Goal: Information Seeking & Learning: Learn about a topic

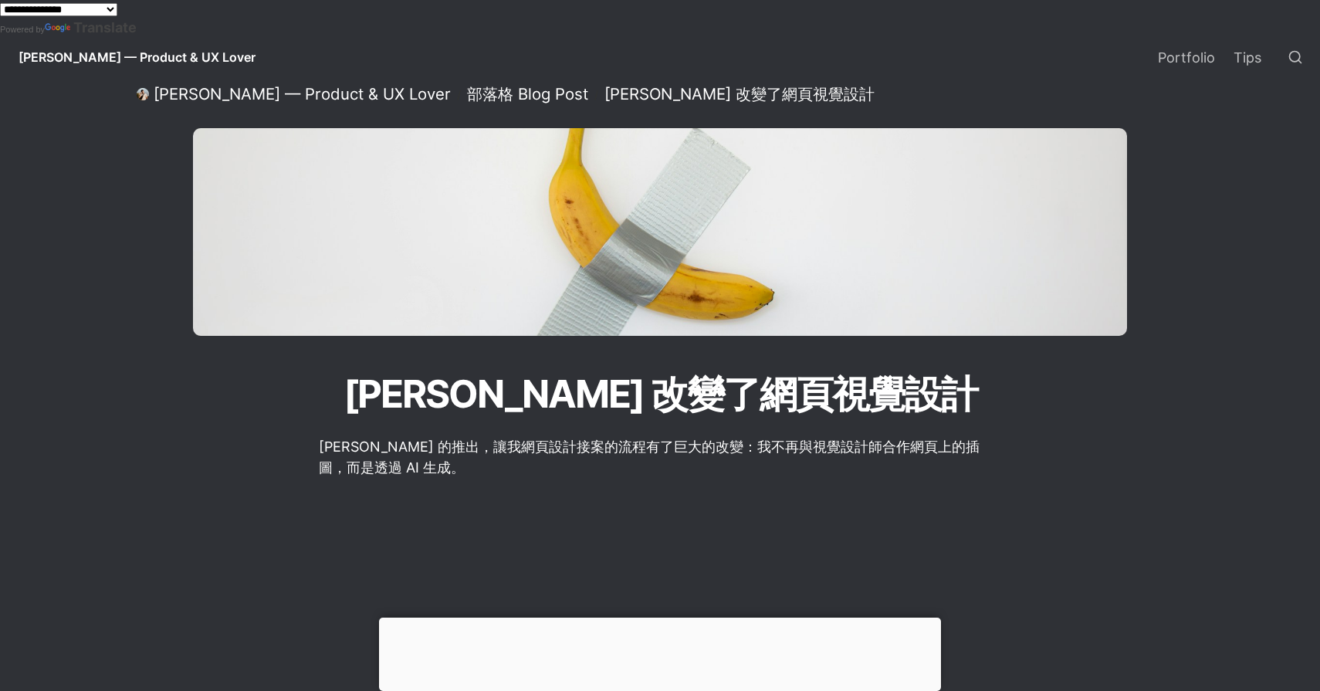
click at [127, 58] on span "[PERSON_NAME] — Product & UX Lover" at bounding box center [137, 56] width 237 height 15
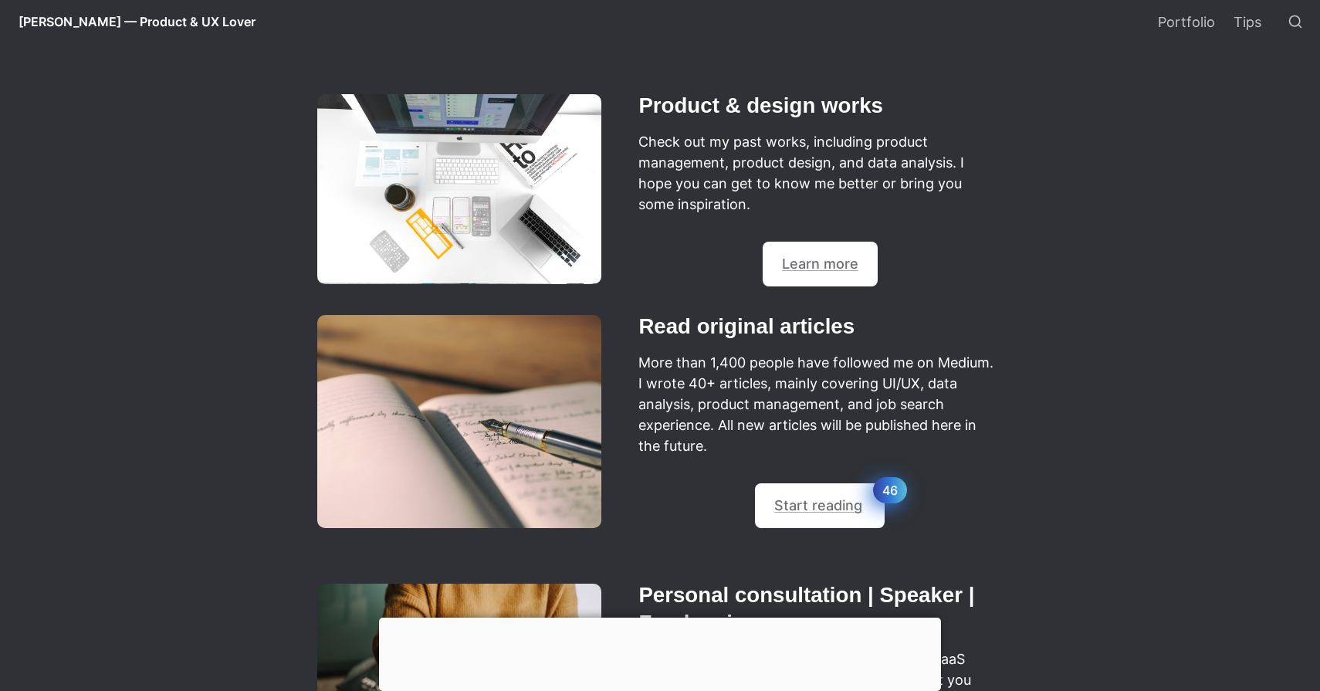
scroll to position [706, 0]
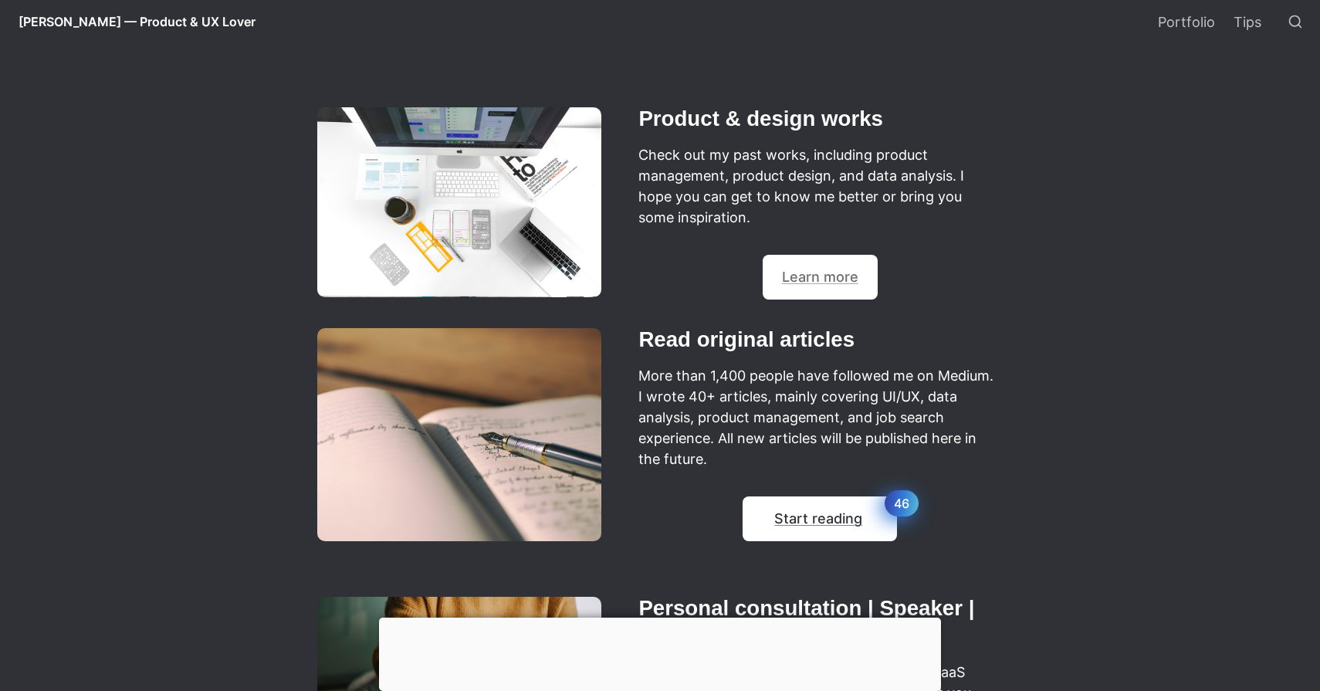
click at [829, 531] on div "💡 Start reading 46" at bounding box center [819, 518] width 154 height 45
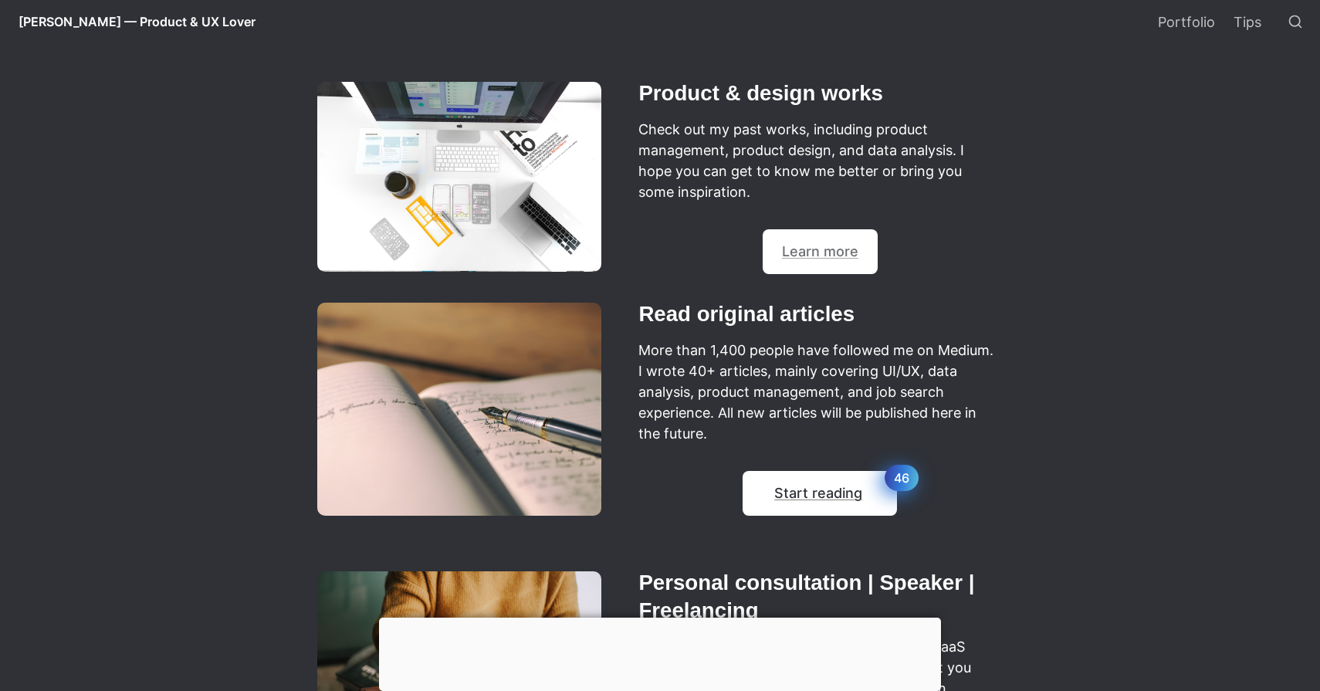
click at [810, 502] on span "Start reading 46" at bounding box center [819, 493] width 91 height 19
click at [809, 469] on div at bounding box center [820, 458] width 366 height 25
click at [792, 319] on h2 "Read original articles" at bounding box center [820, 314] width 366 height 32
click at [690, 350] on p "More than 1,400 people have followed me on Medium. I wrote 40+ articles, mainly…" at bounding box center [820, 391] width 366 height 109
click at [553, 370] on img at bounding box center [459, 409] width 284 height 214
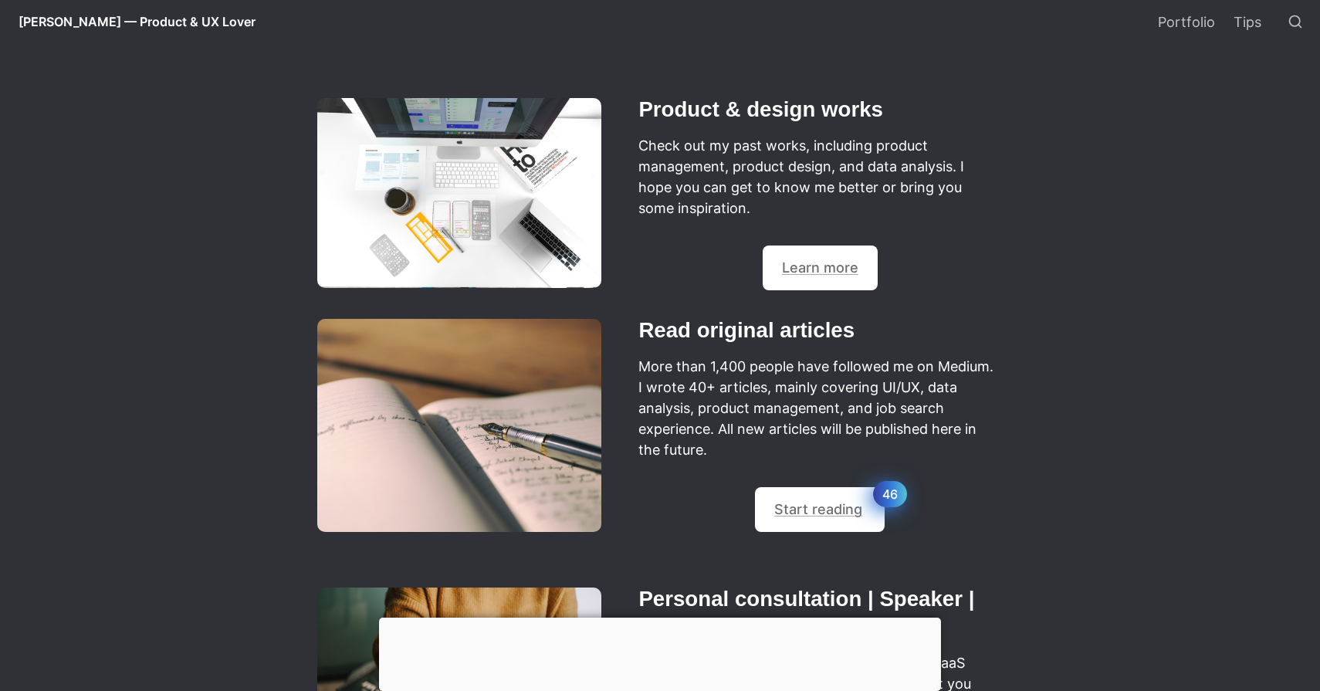
scroll to position [723, 0]
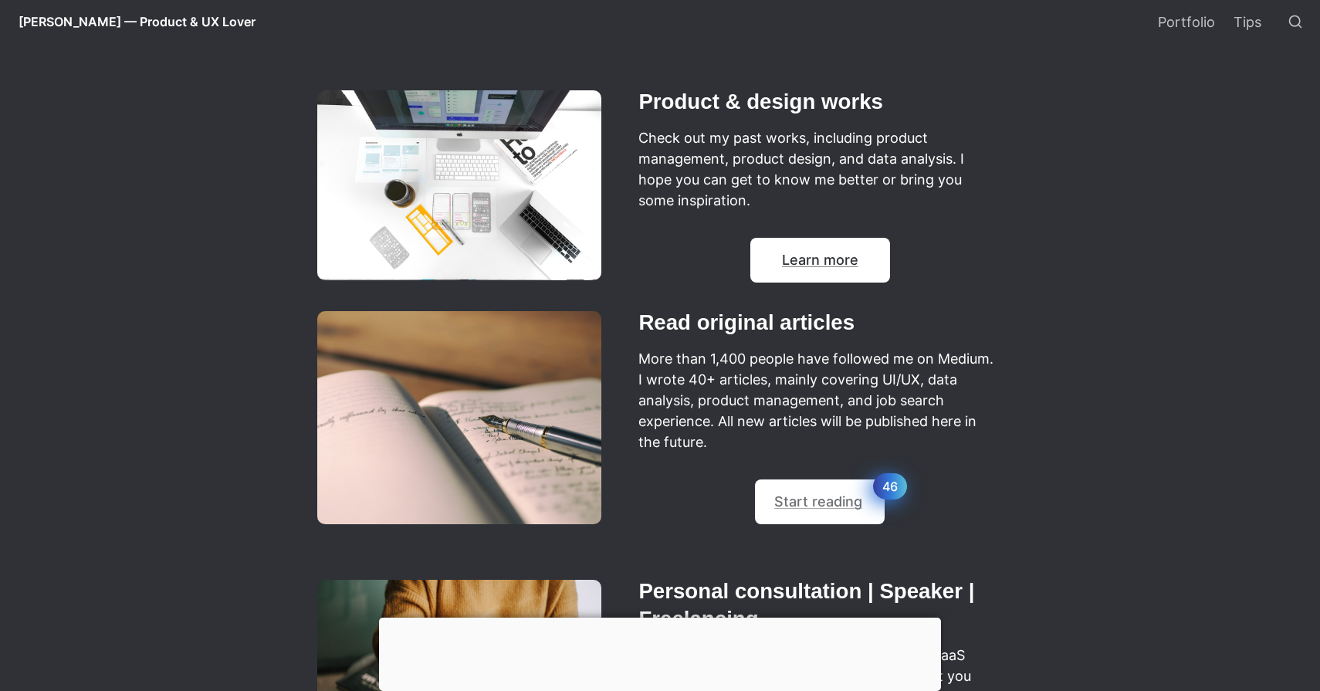
click at [798, 282] on div "💡 Learn more" at bounding box center [820, 260] width 140 height 45
click at [797, 282] on div "💡 Learn more" at bounding box center [820, 260] width 140 height 45
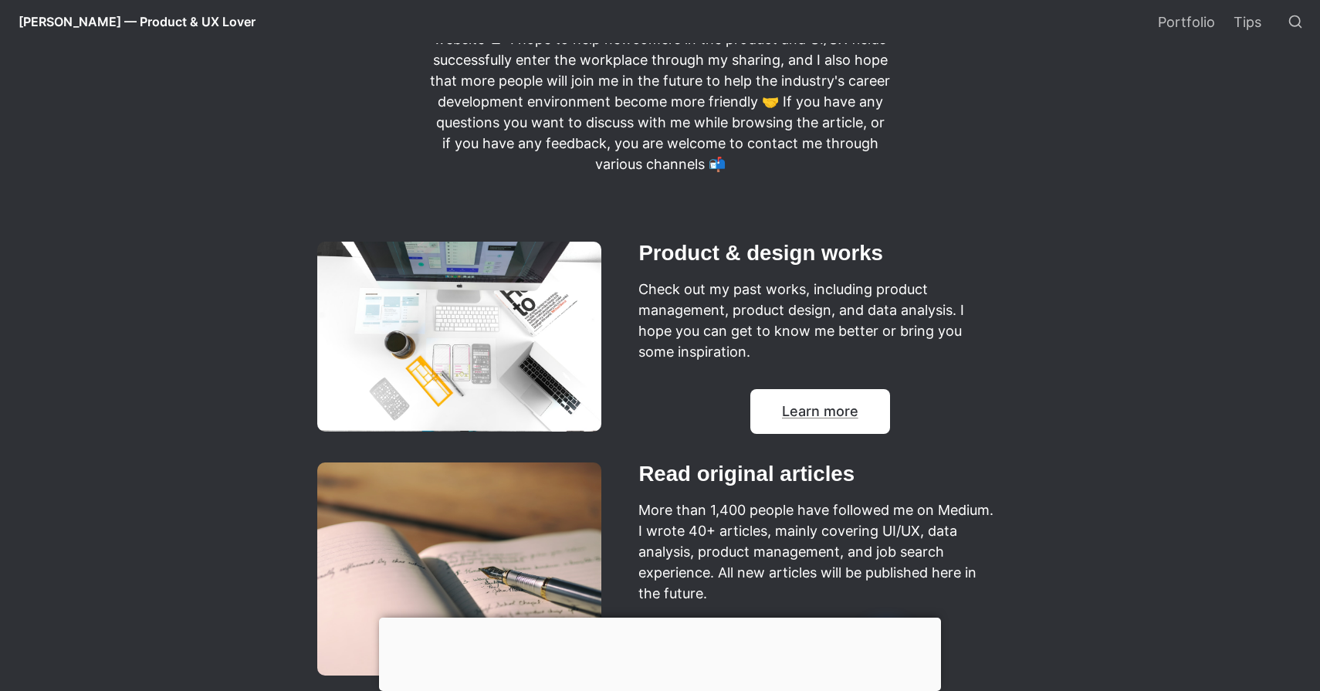
scroll to position [228, 0]
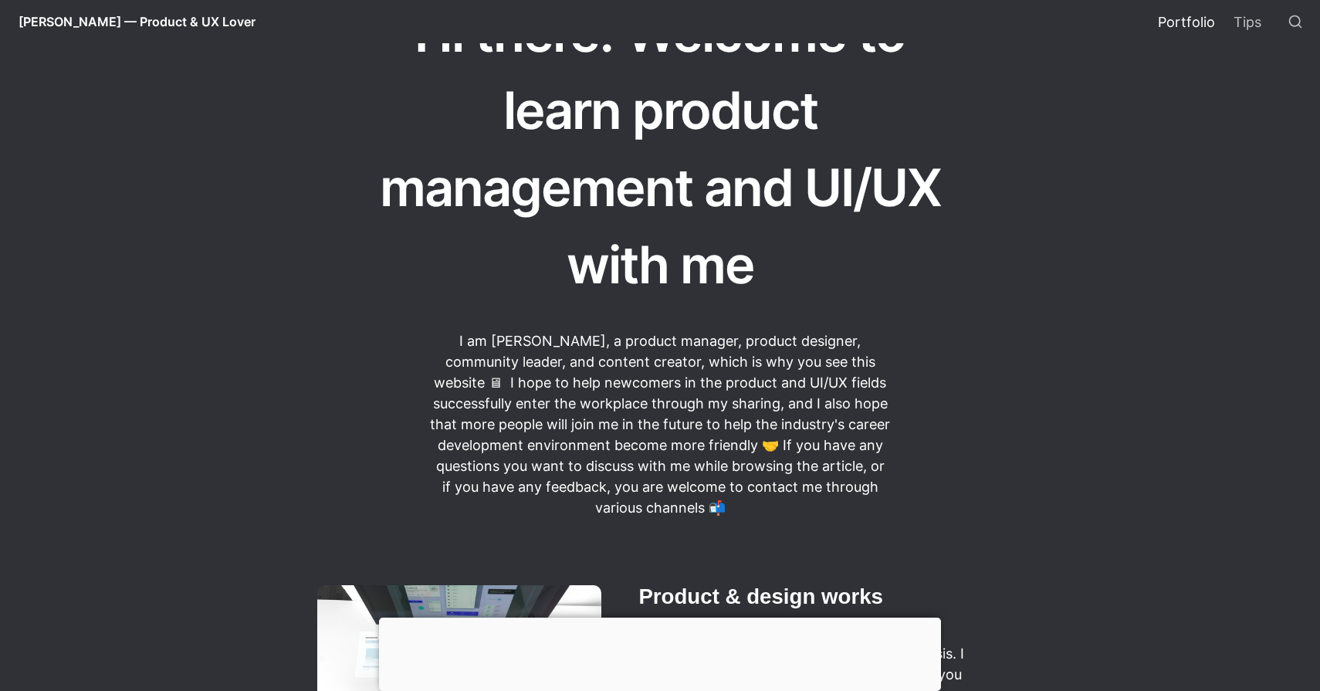
click at [1170, 34] on link "Portfolio" at bounding box center [1186, 21] width 76 height 43
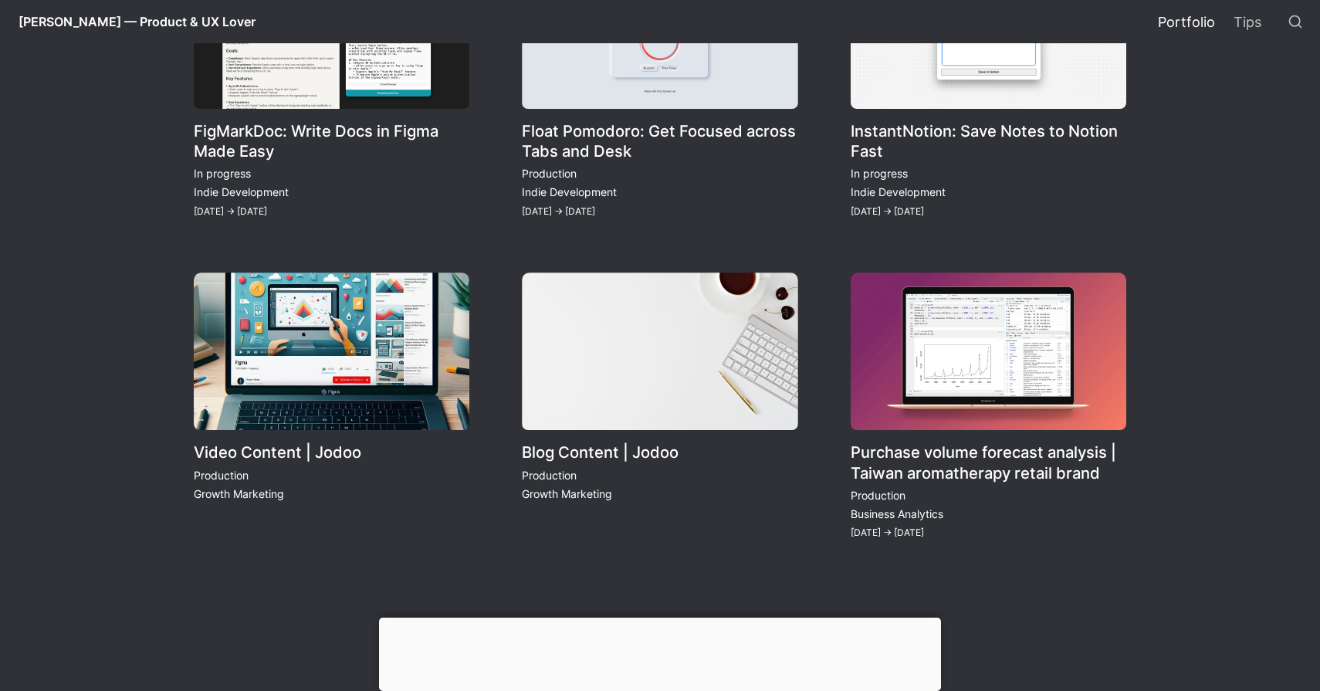
scroll to position [1674, 0]
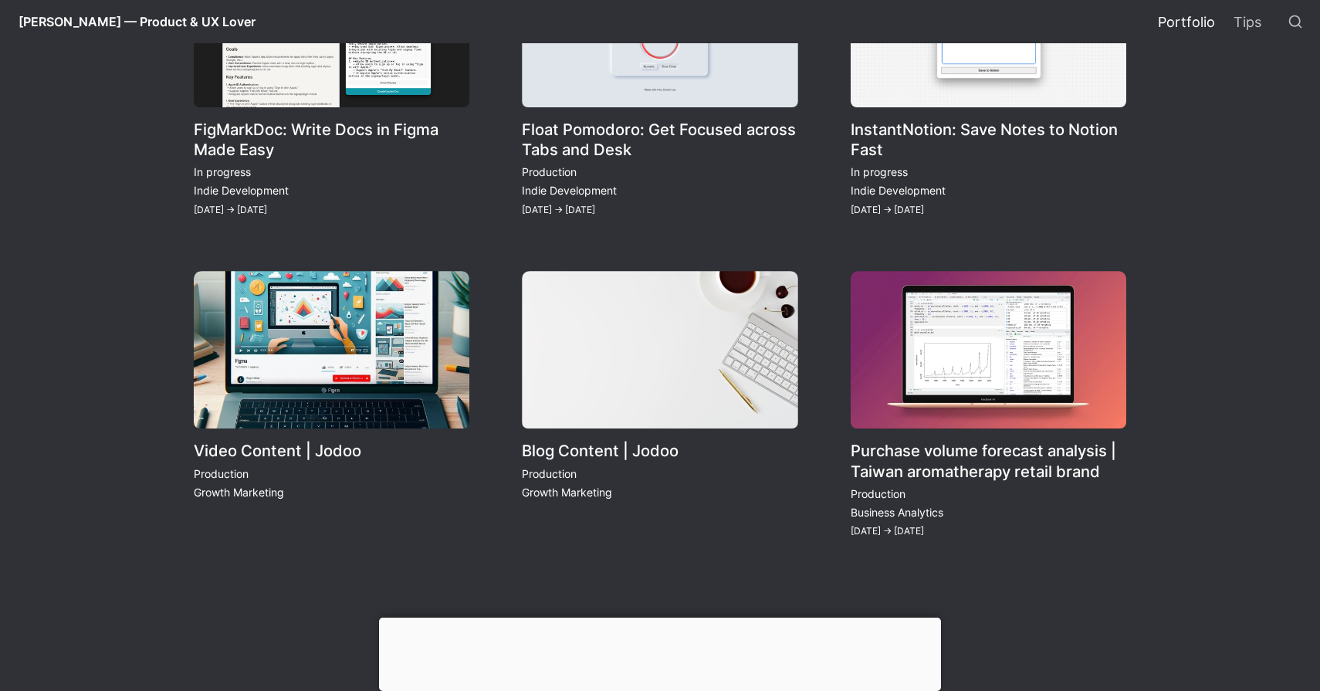
click at [370, 367] on link "Video Content | Jodoo" at bounding box center [331, 405] width 275 height 269
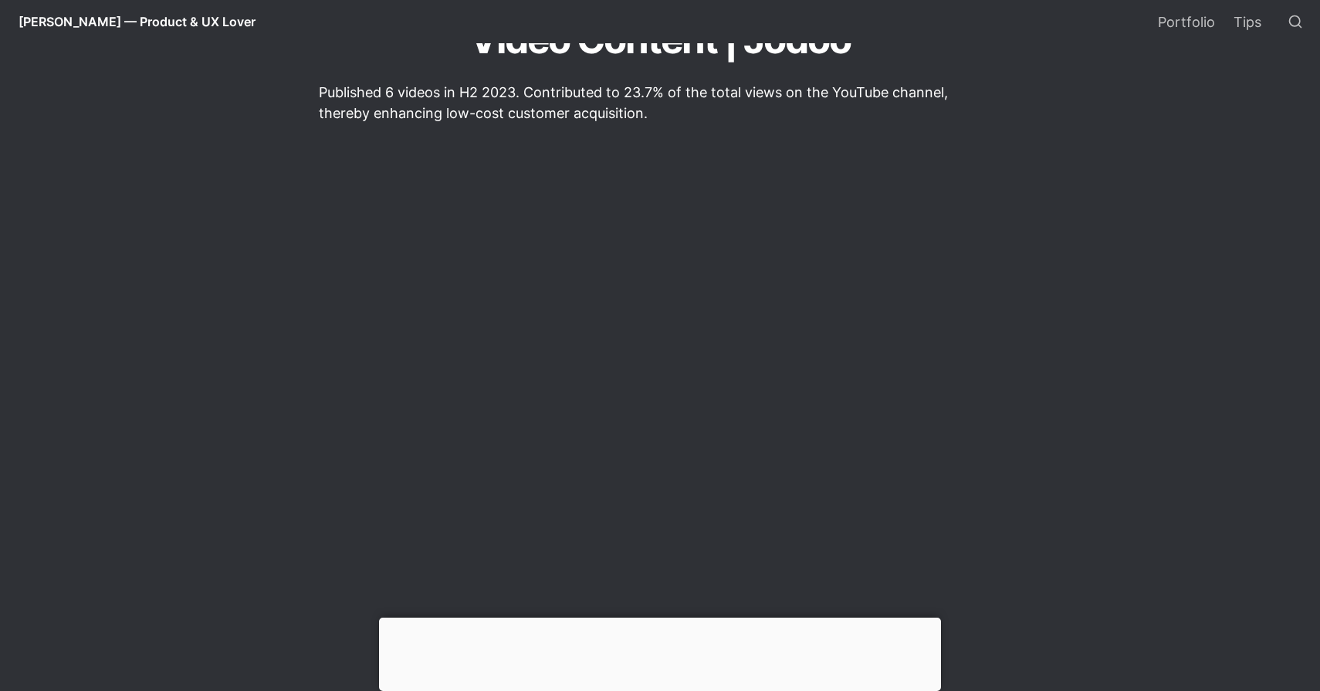
scroll to position [350, 0]
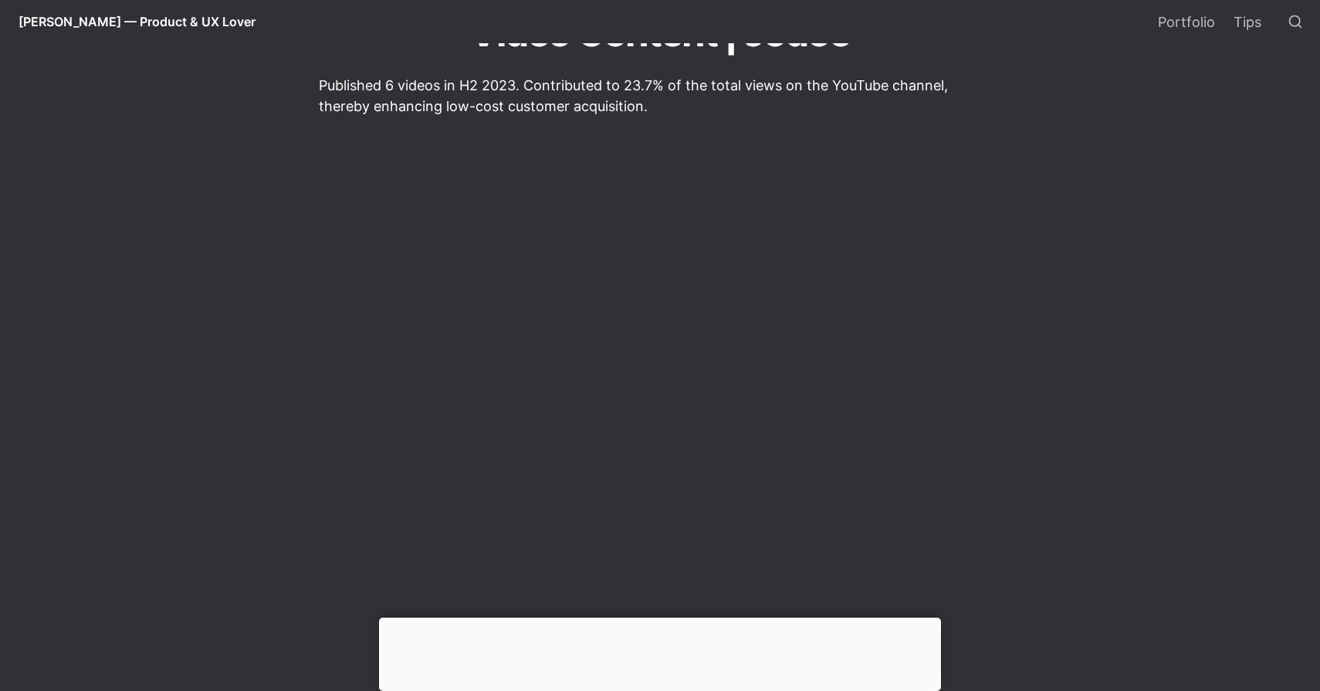
scroll to position [360, 0]
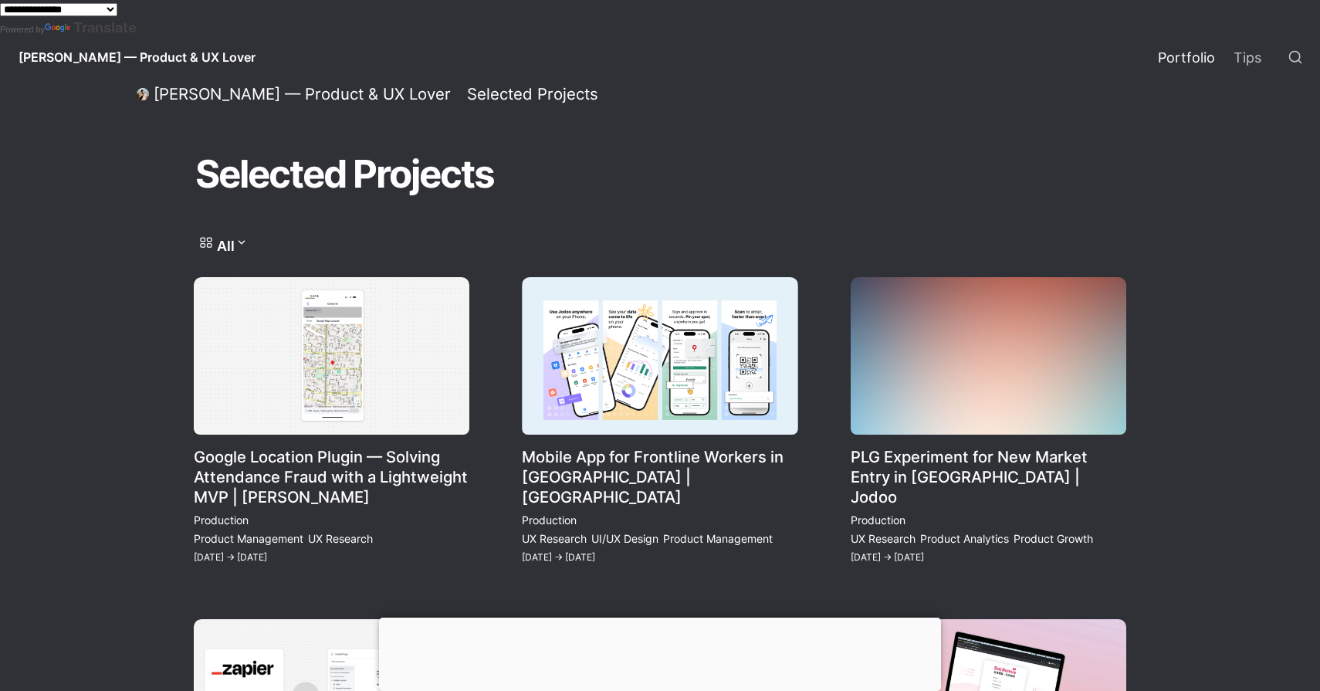
click at [651, 402] on link "Mobile App for Frontline Workers in Southeast Asia | Jodoo" at bounding box center [659, 421] width 275 height 289
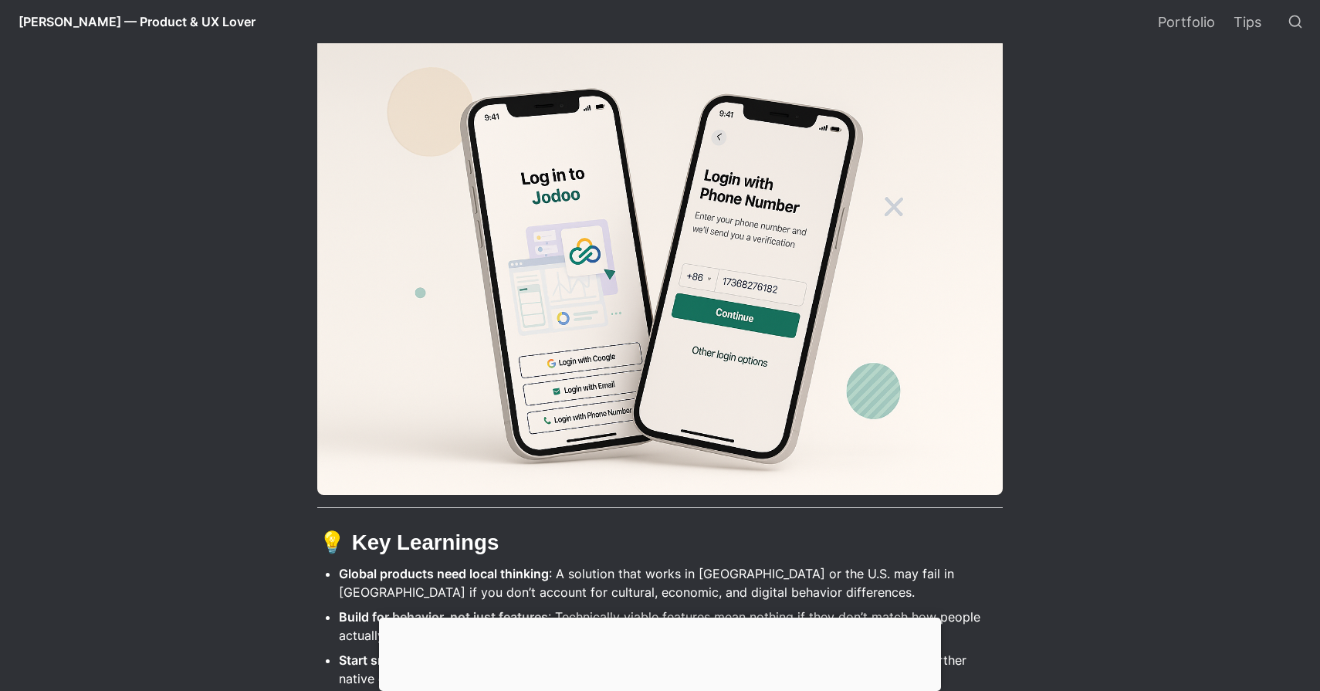
scroll to position [3334, 0]
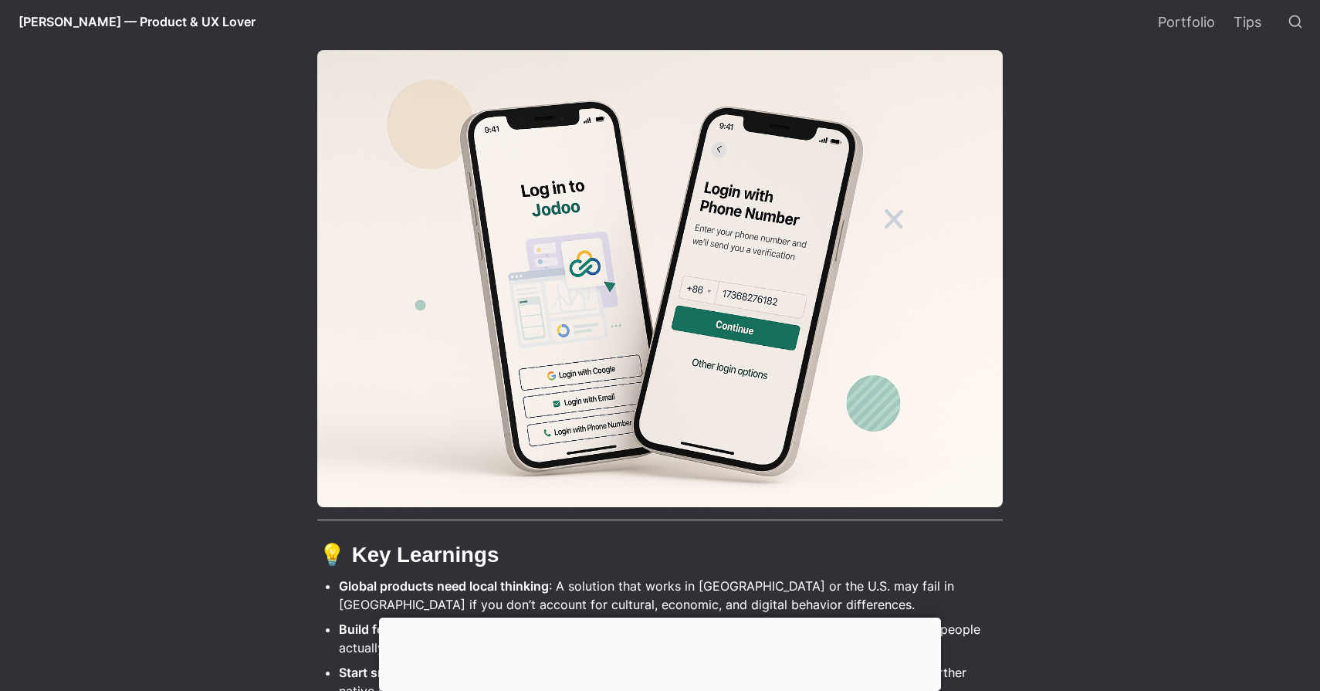
click at [491, 263] on img at bounding box center [659, 278] width 685 height 457
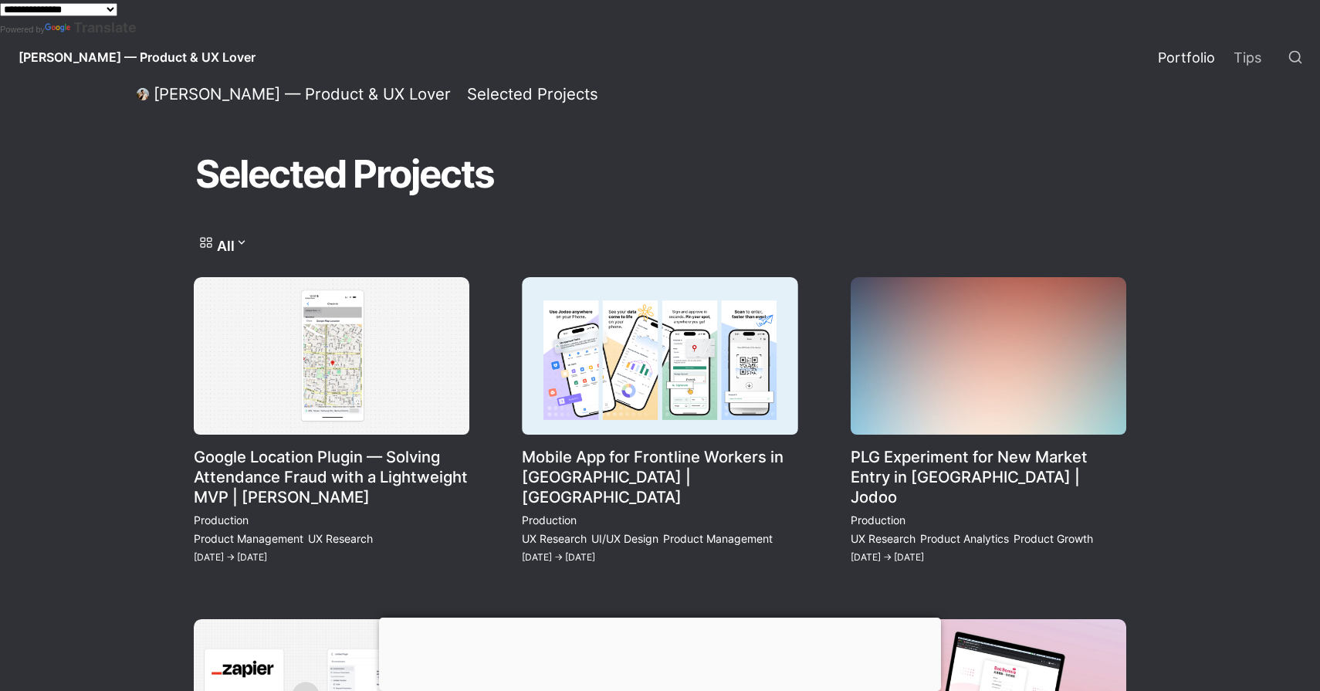
scroll to position [228, 0]
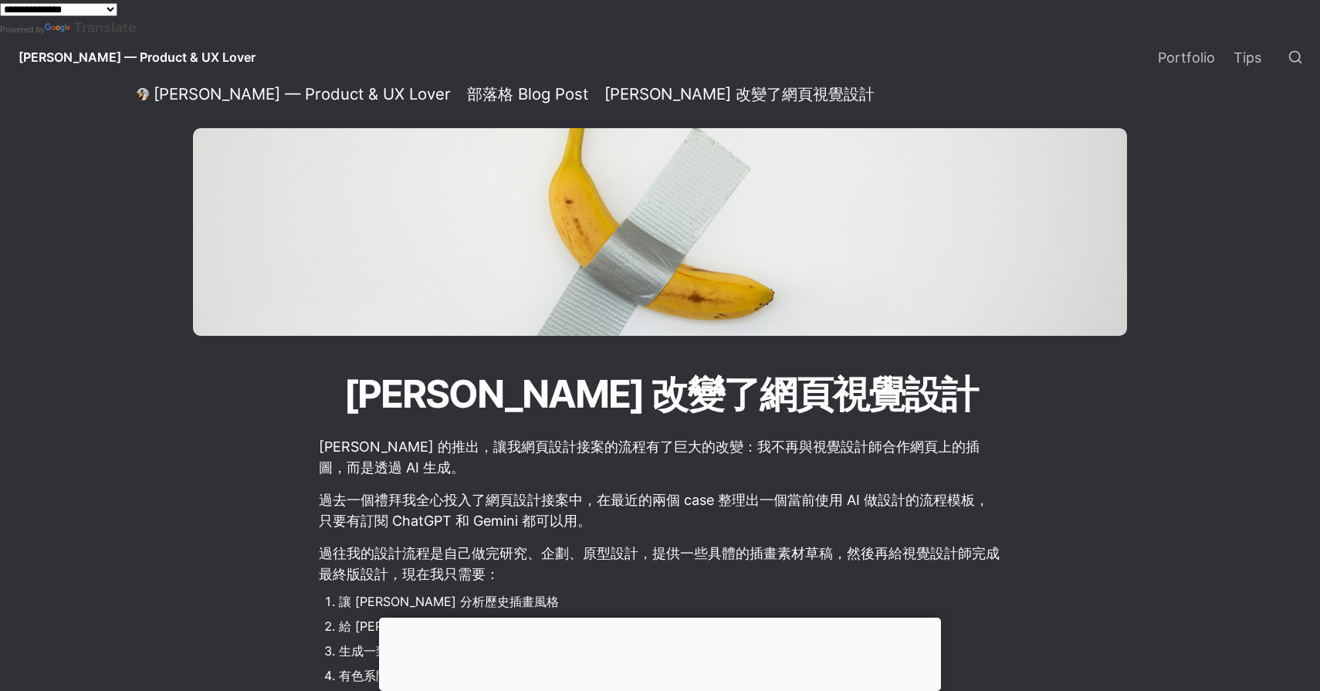
click at [154, 63] on span "[PERSON_NAME] [PERSON_NAME] — Product & UX Lover" at bounding box center [137, 56] width 237 height 15
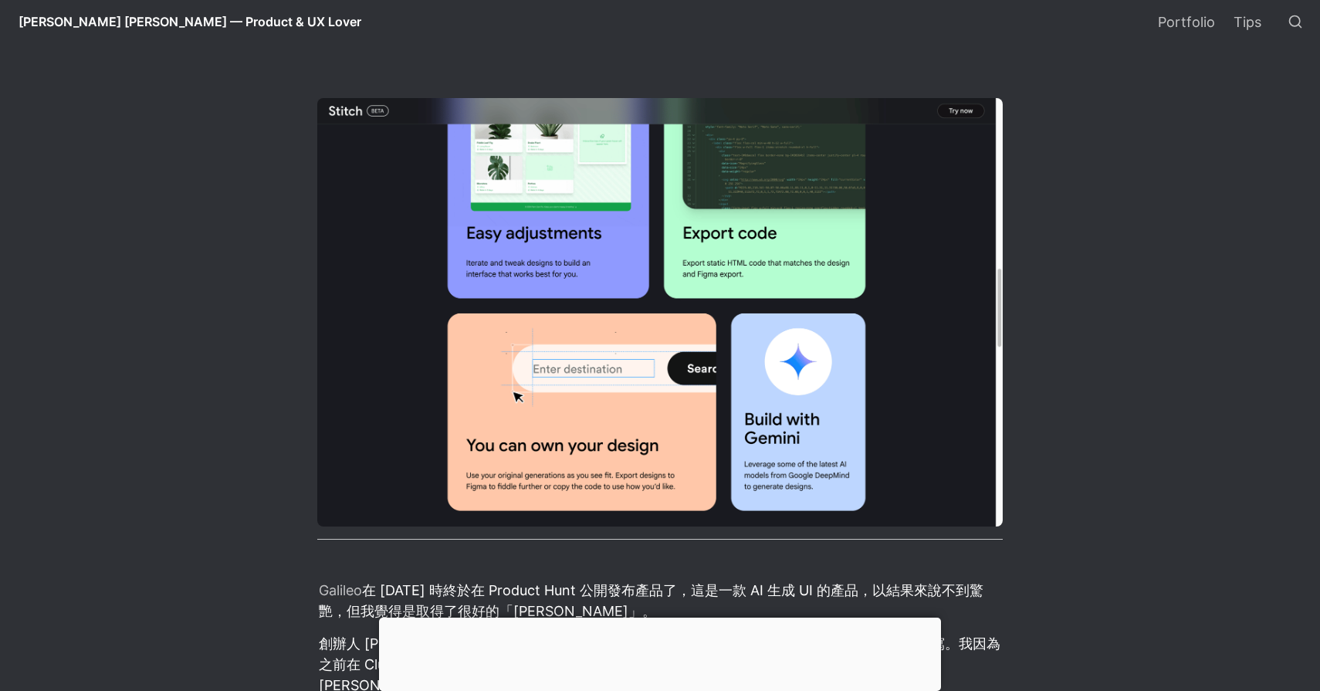
scroll to position [1446, 0]
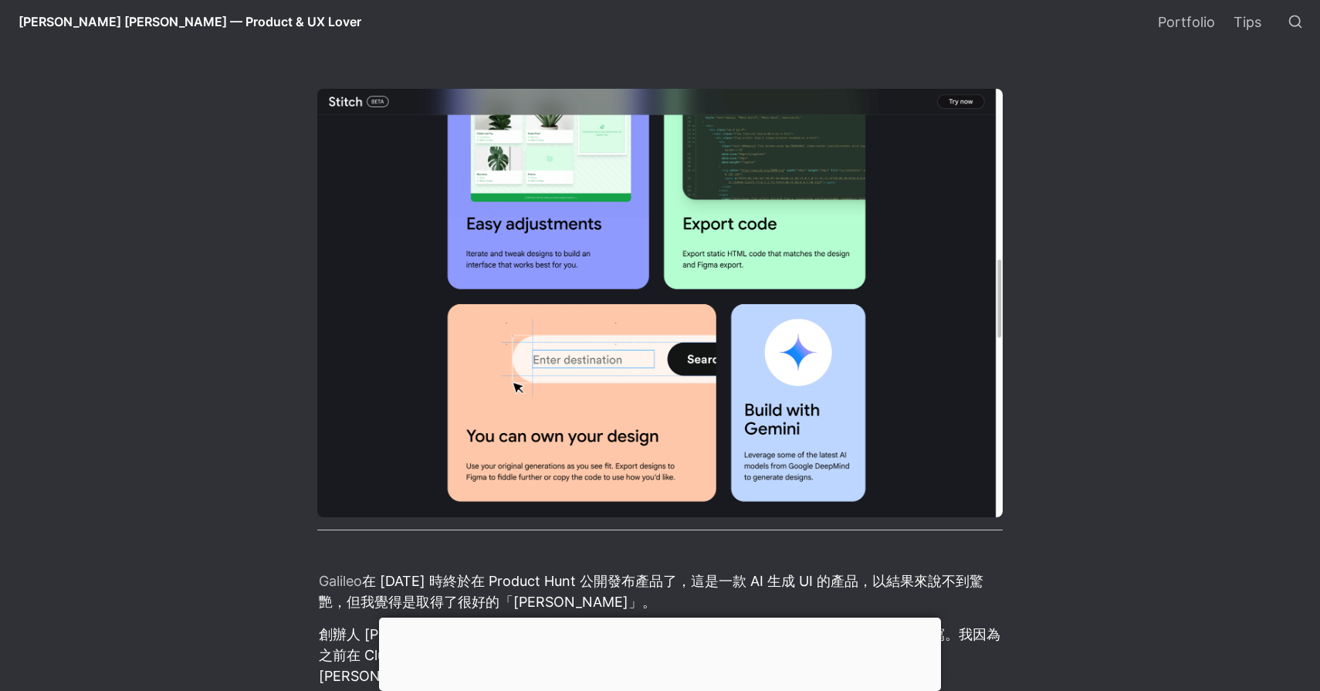
click at [703, 302] on img at bounding box center [659, 303] width 685 height 428
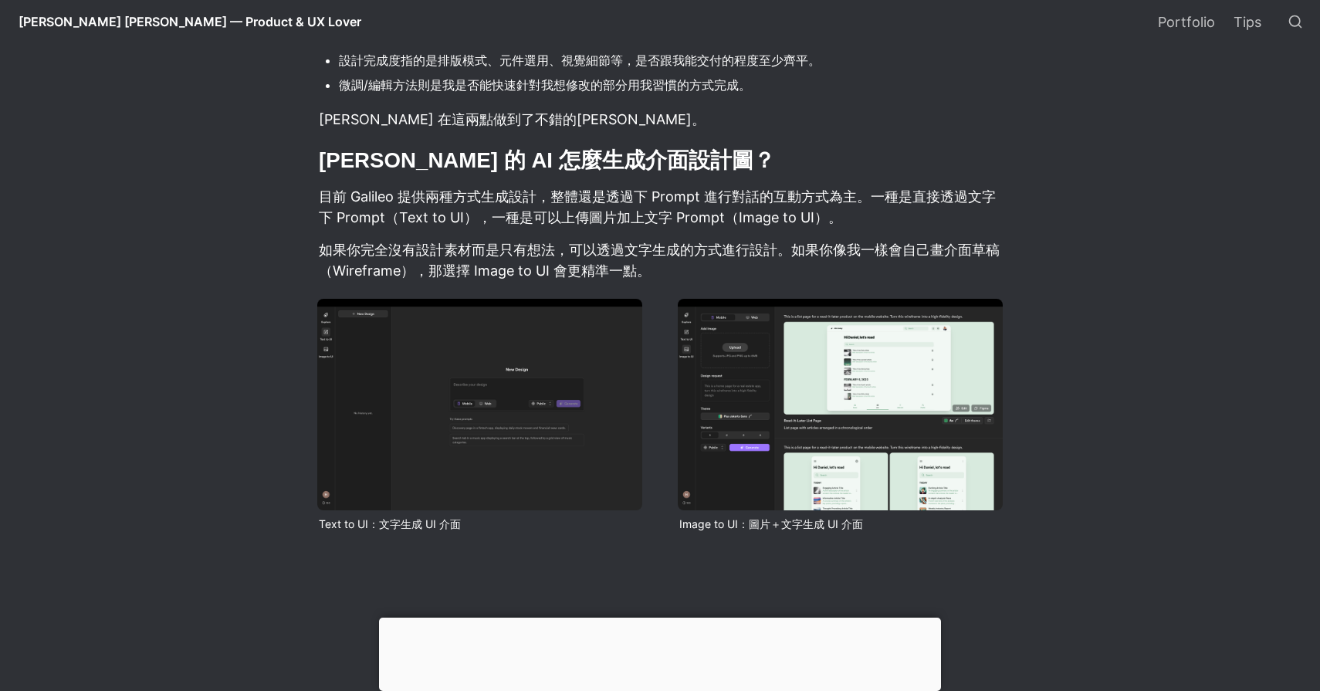
scroll to position [3520, 0]
